Goal: Find specific page/section: Find specific page/section

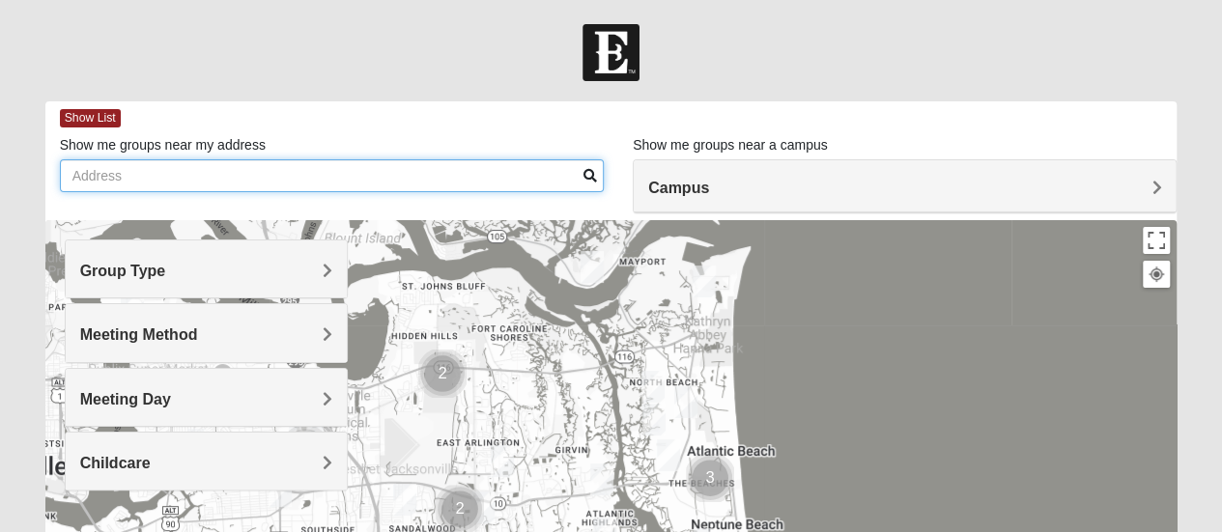
click at [411, 169] on input "Show me groups near my address" at bounding box center [332, 175] width 544 height 33
type input "[STREET_ADDRESS]"
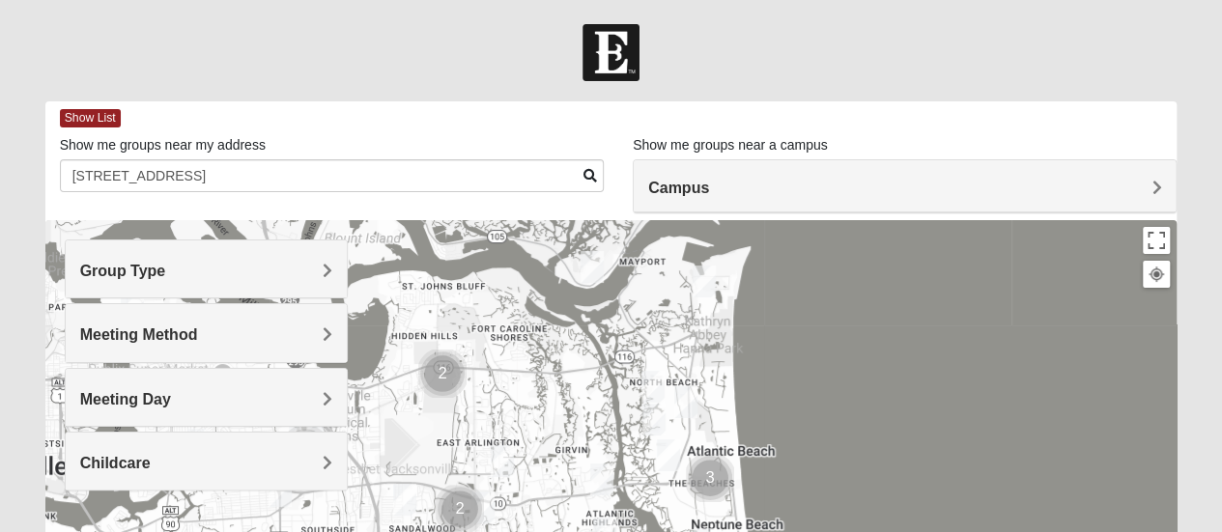
click at [588, 175] on span at bounding box center [591, 176] width 14 height 14
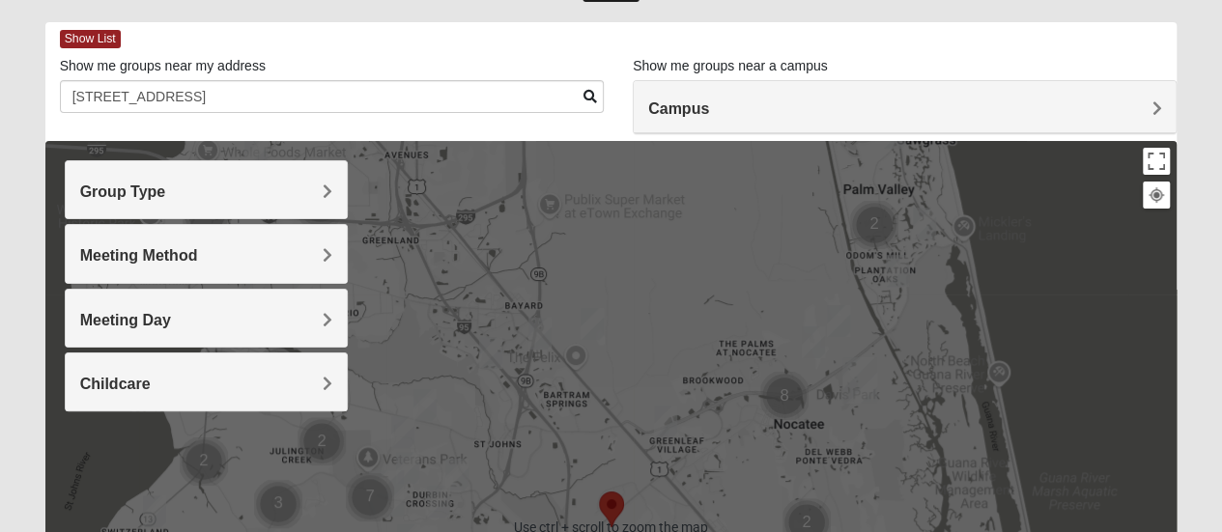
scroll to position [97, 0]
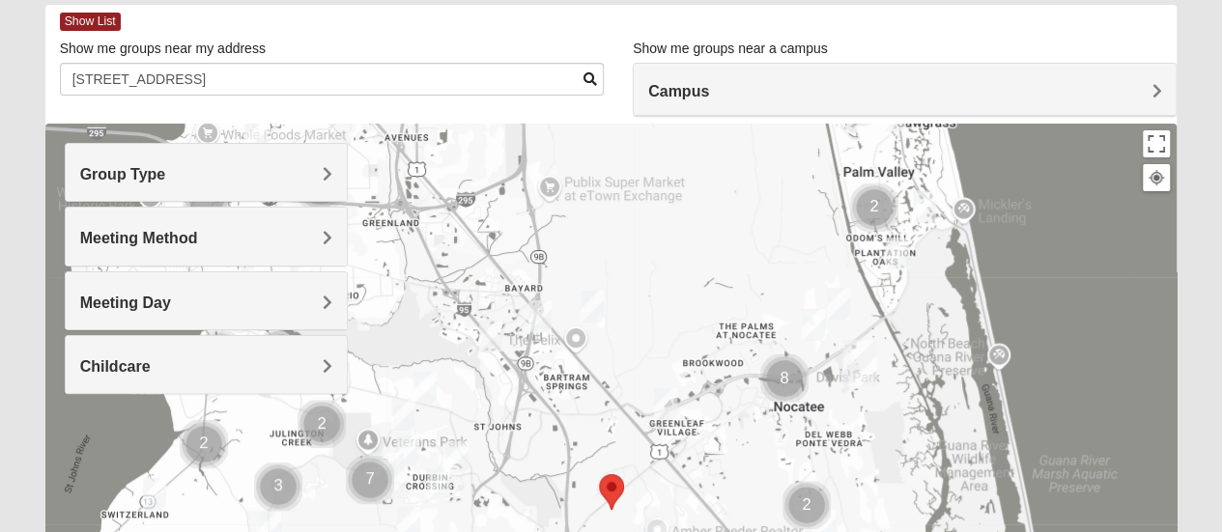
click at [810, 322] on img "Womens Bonner 32081" at bounding box center [813, 325] width 23 height 32
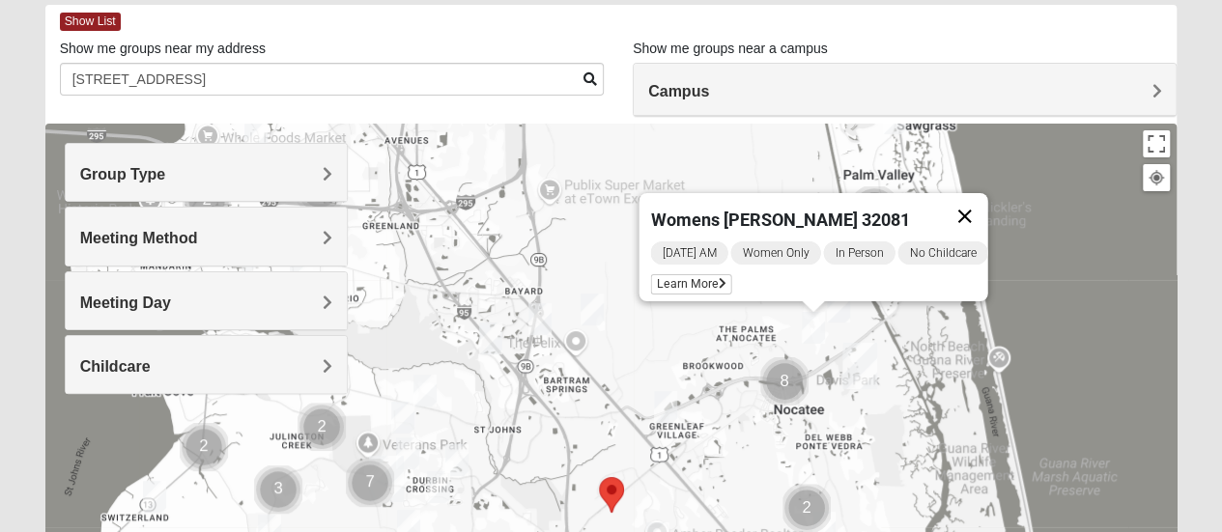
click at [970, 203] on button "Close" at bounding box center [964, 216] width 46 height 46
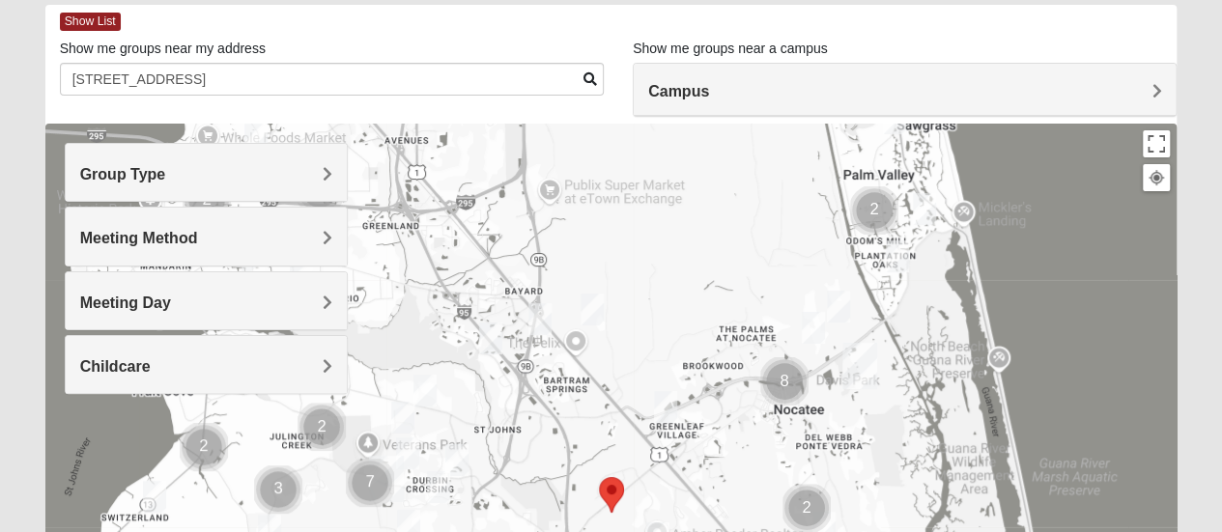
click at [837, 309] on img "Womens Masulli 32081" at bounding box center [838, 307] width 23 height 32
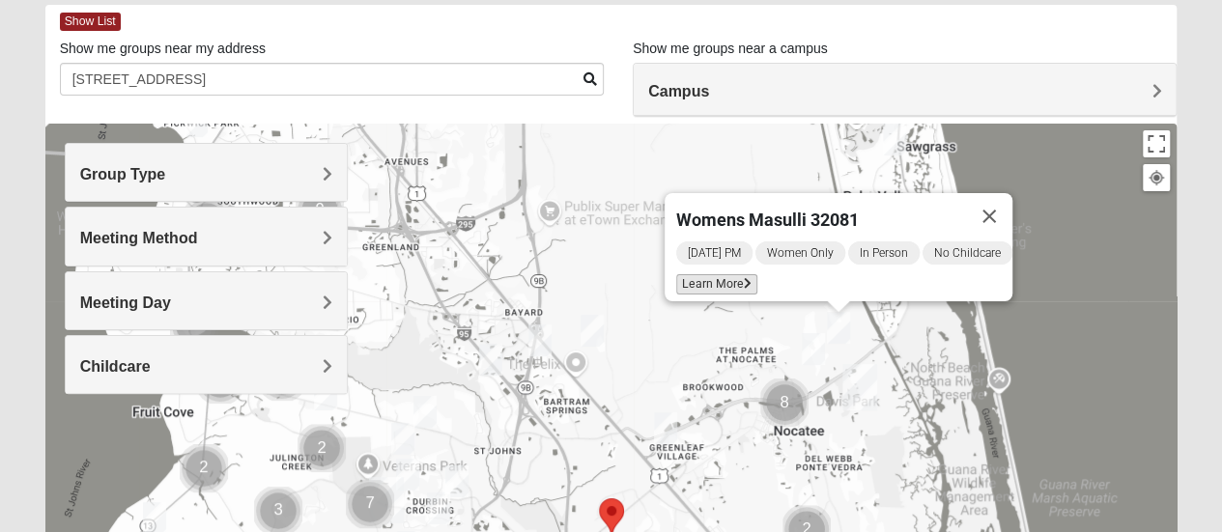
click at [723, 281] on span "Learn More" at bounding box center [716, 284] width 81 height 20
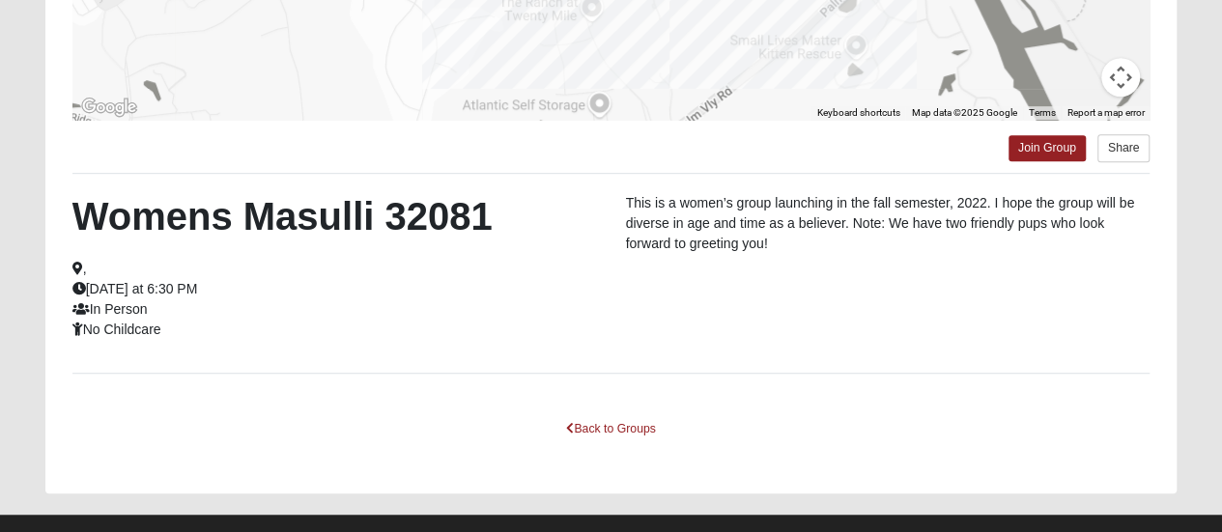
scroll to position [483, 0]
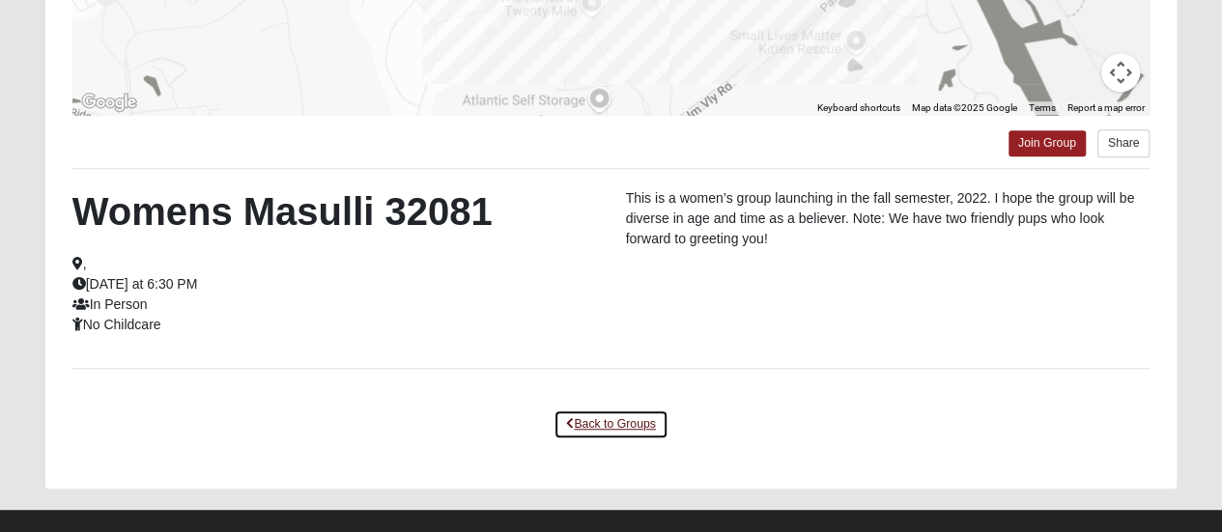
click at [614, 424] on link "Back to Groups" at bounding box center [611, 425] width 114 height 30
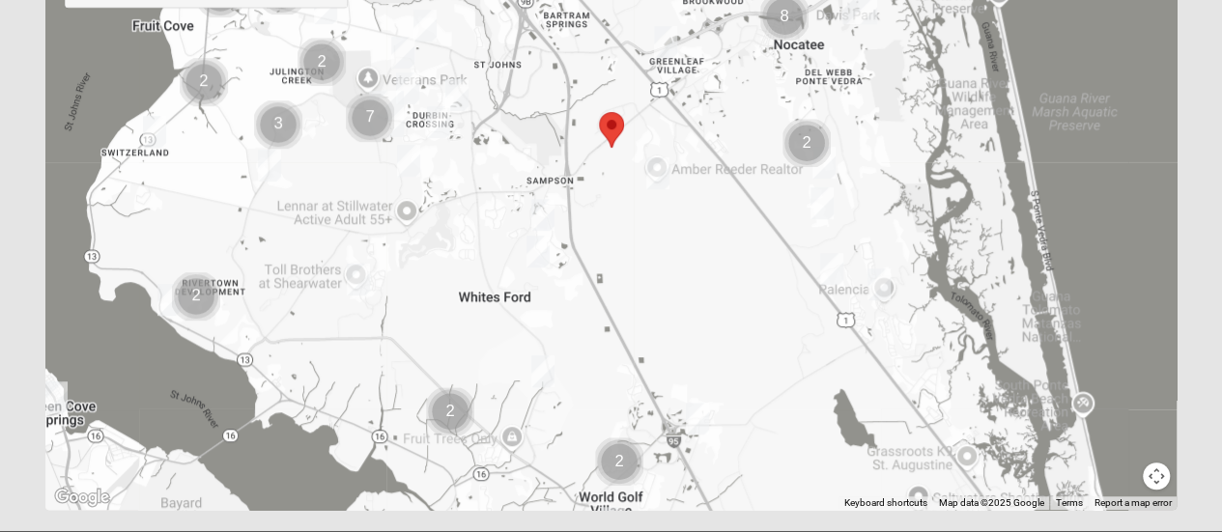
click at [830, 163] on img "Mixed Adams 32081" at bounding box center [824, 163] width 23 height 32
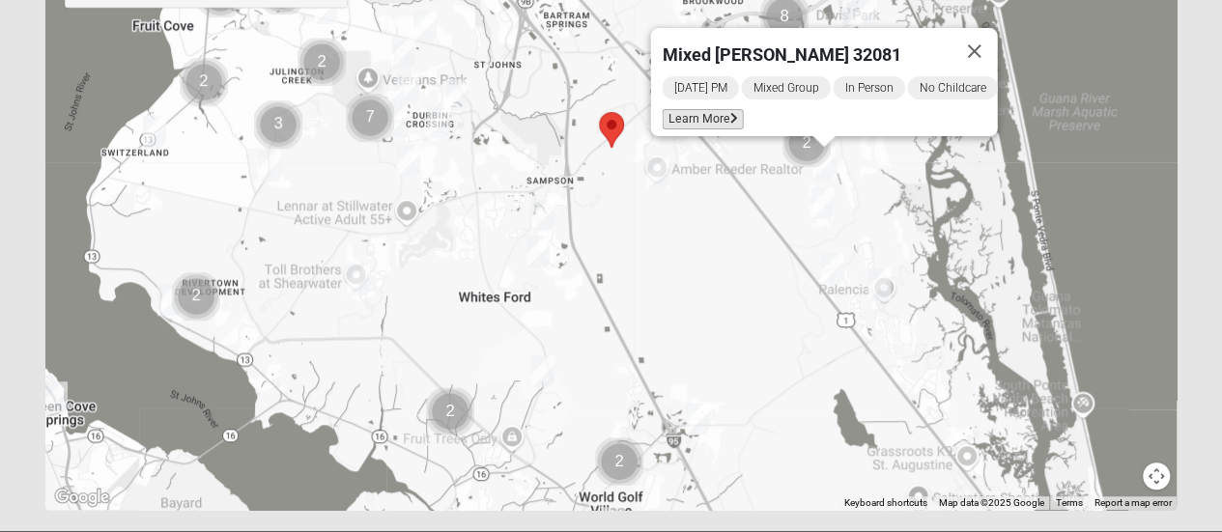
click at [703, 110] on span "Learn More" at bounding box center [702, 119] width 81 height 20
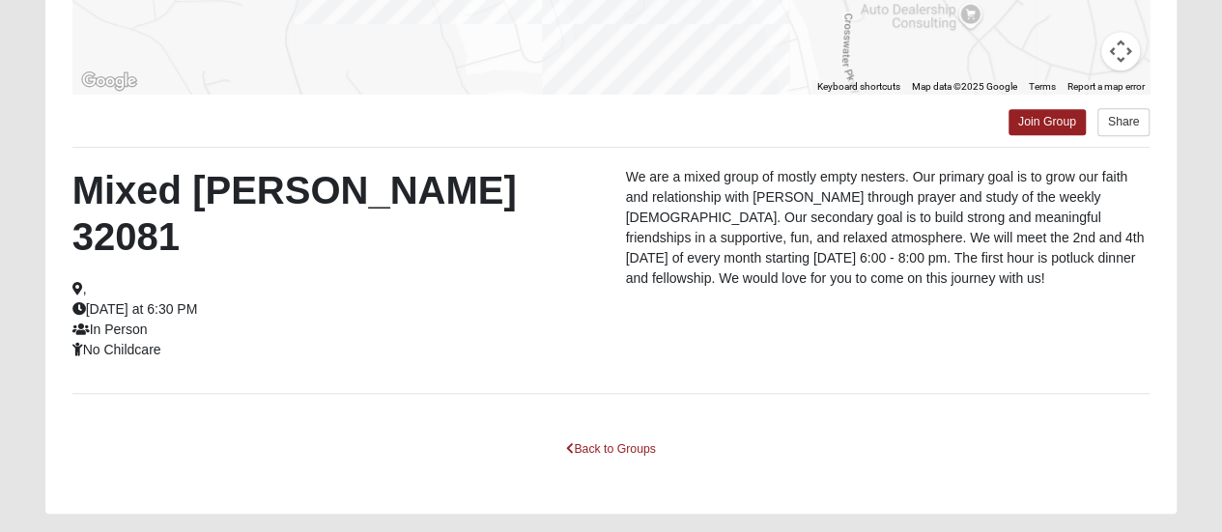
scroll to position [506, 0]
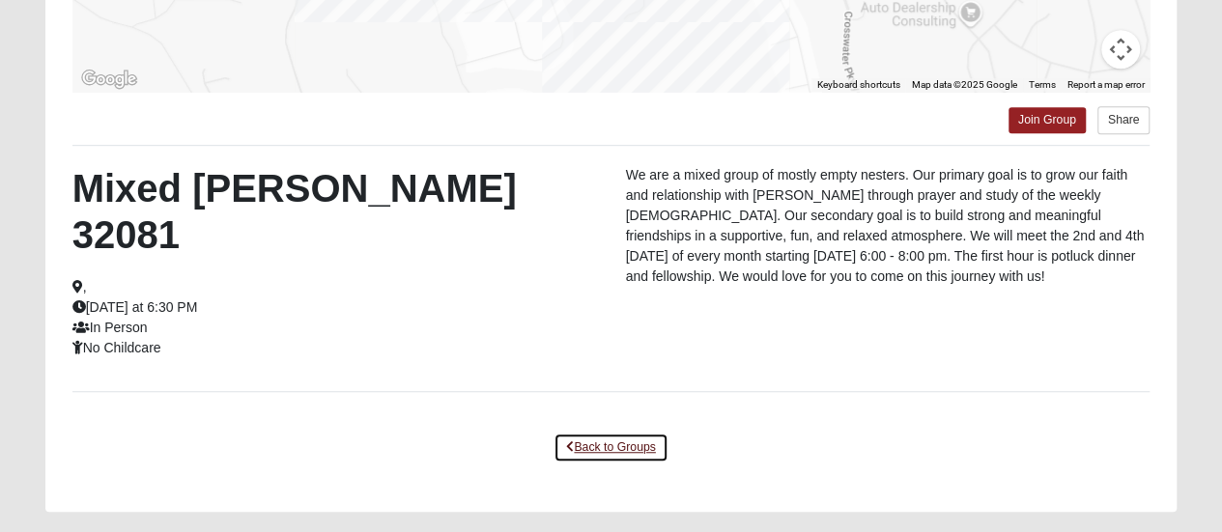
click at [607, 433] on link "Back to Groups" at bounding box center [611, 448] width 114 height 30
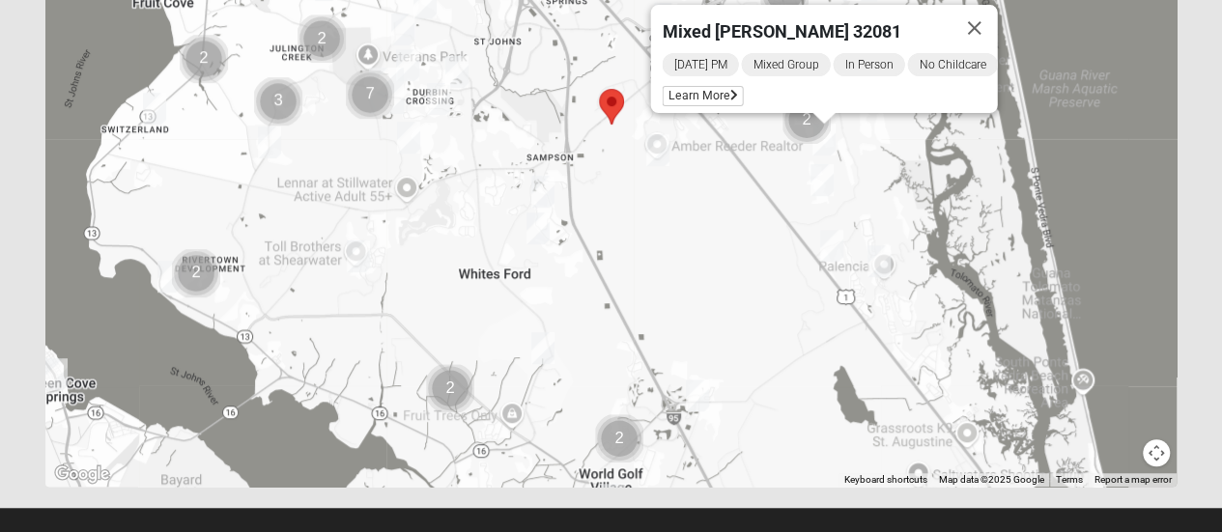
click at [825, 185] on img "Mens Mountford 32081" at bounding box center [822, 180] width 23 height 32
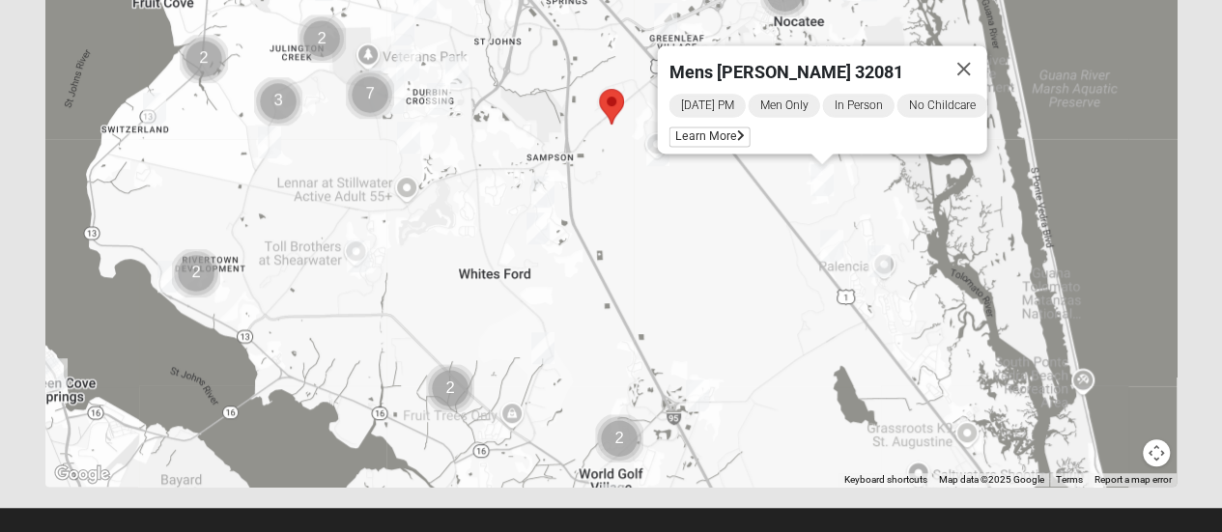
click at [829, 245] on img "Mixed Gerville-Reache 32095" at bounding box center [831, 246] width 23 height 32
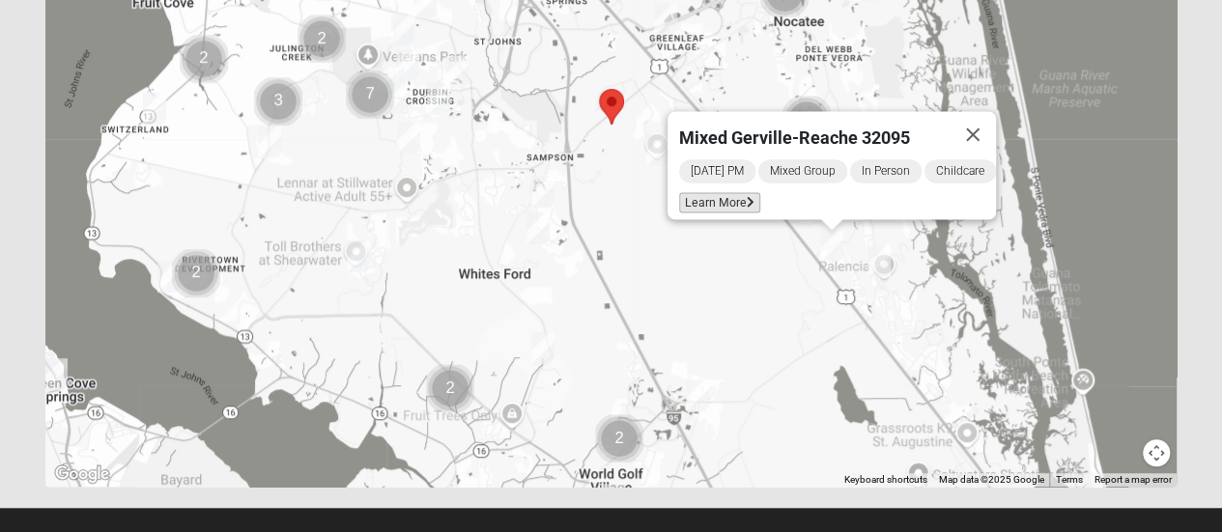
click at [705, 192] on span "Learn More" at bounding box center [719, 202] width 81 height 20
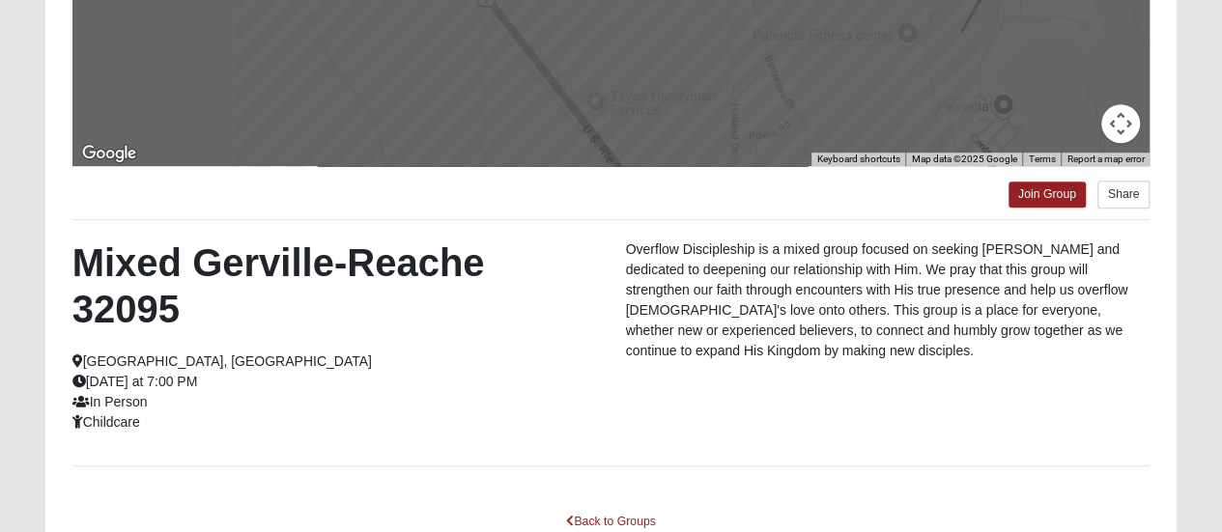
scroll to position [456, 0]
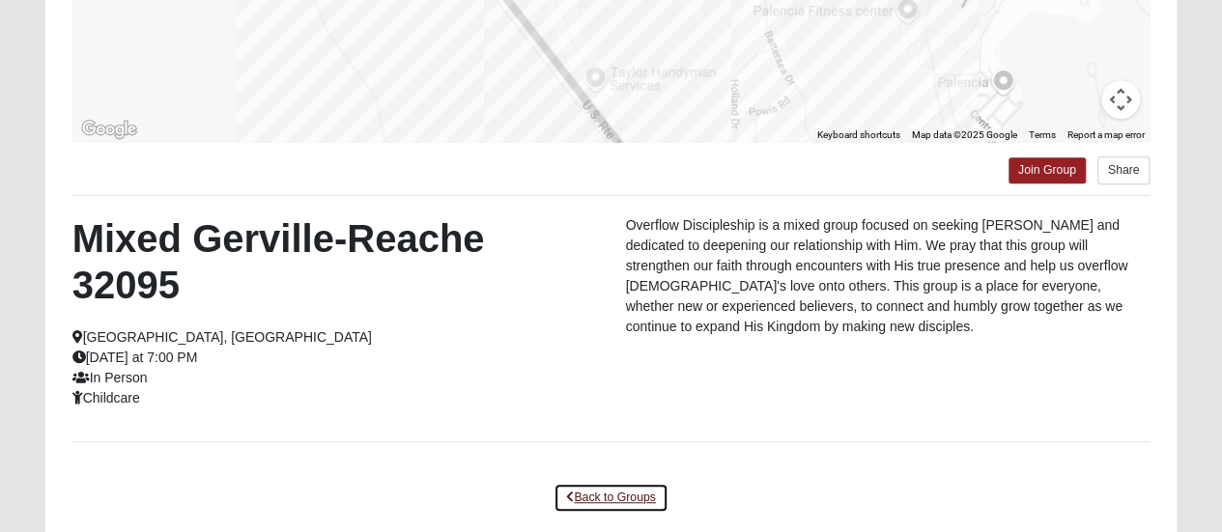
click at [630, 495] on link "Back to Groups" at bounding box center [611, 498] width 114 height 30
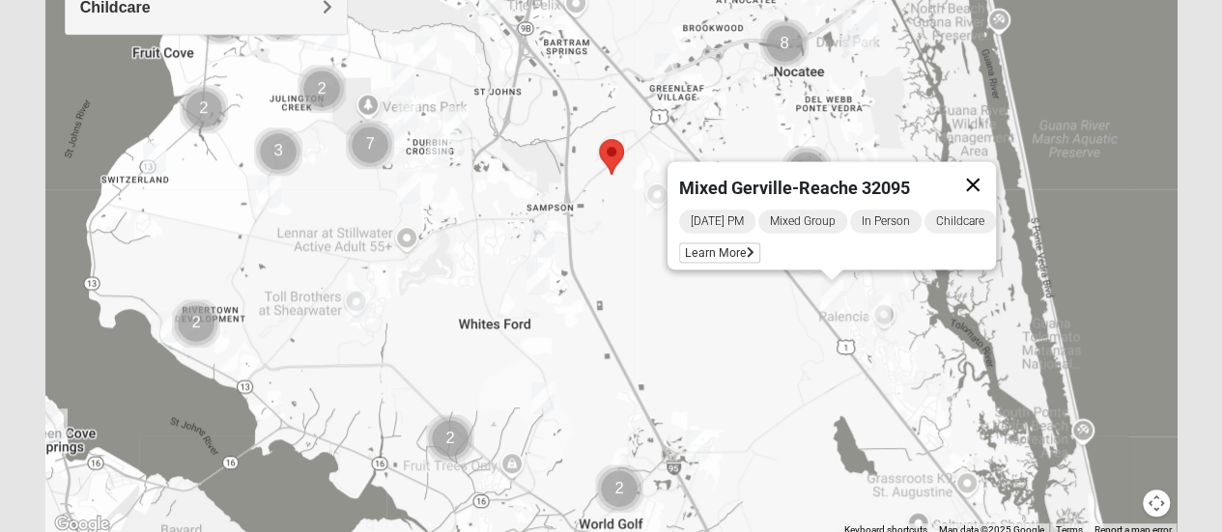
click at [984, 169] on button "Close" at bounding box center [973, 184] width 46 height 46
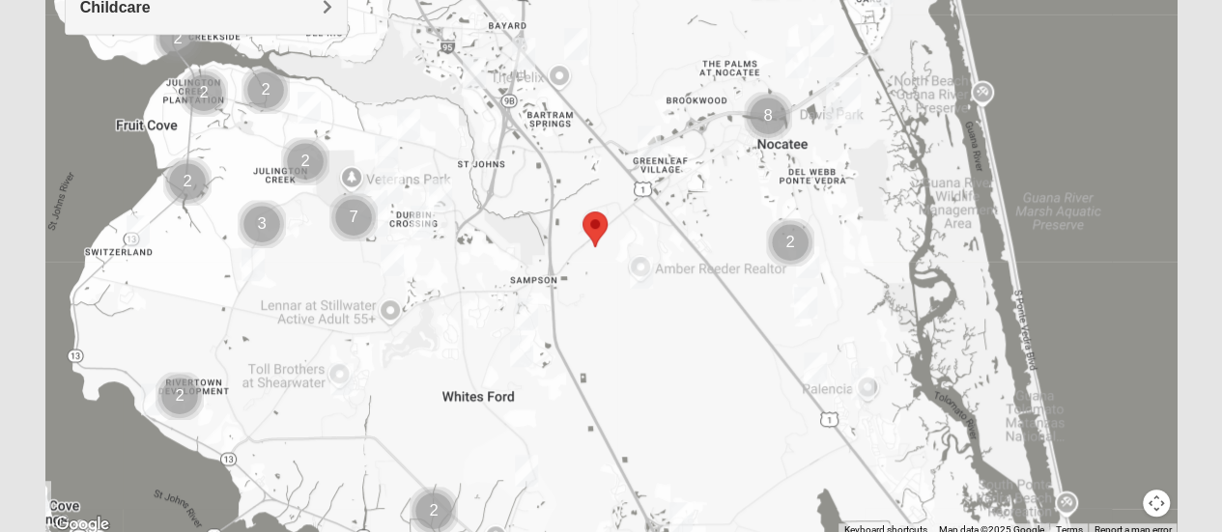
drag, startPoint x: 1126, startPoint y: 217, endPoint x: 1109, endPoint y: 287, distance: 71.5
click at [1109, 287] on div at bounding box center [611, 150] width 1132 height 773
click at [645, 272] on img "Mixed Schueren 32095" at bounding box center [641, 273] width 23 height 32
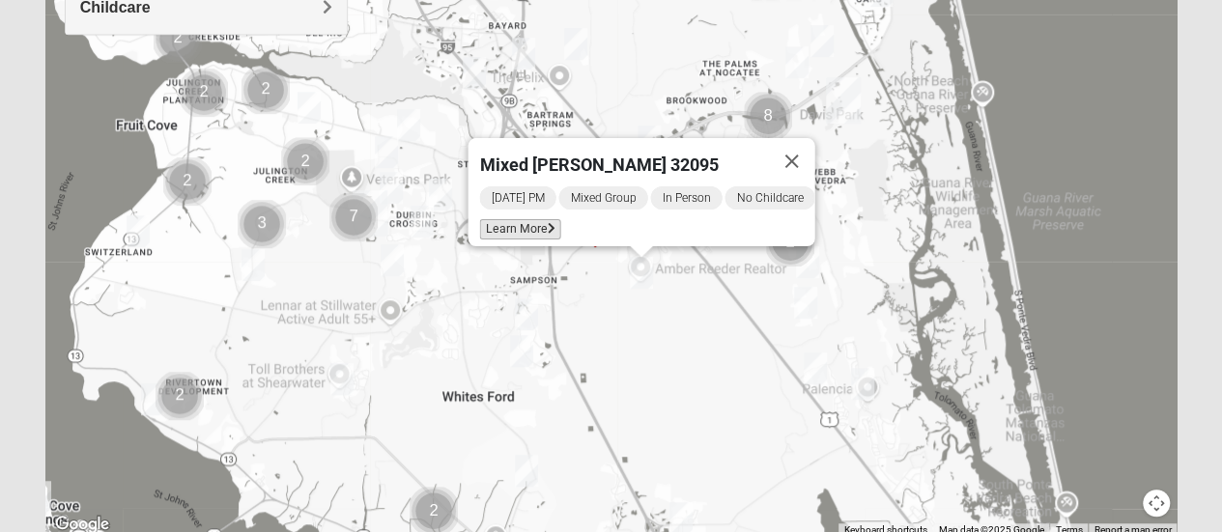
click at [522, 222] on span "Learn More" at bounding box center [519, 229] width 81 height 20
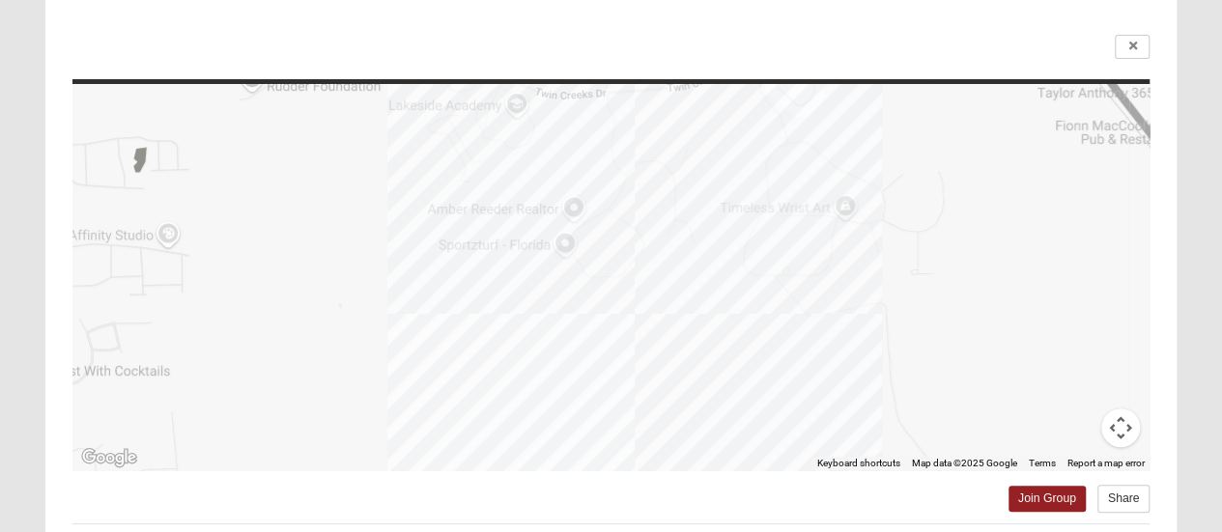
scroll to position [120, 0]
